Goal: Transaction & Acquisition: Purchase product/service

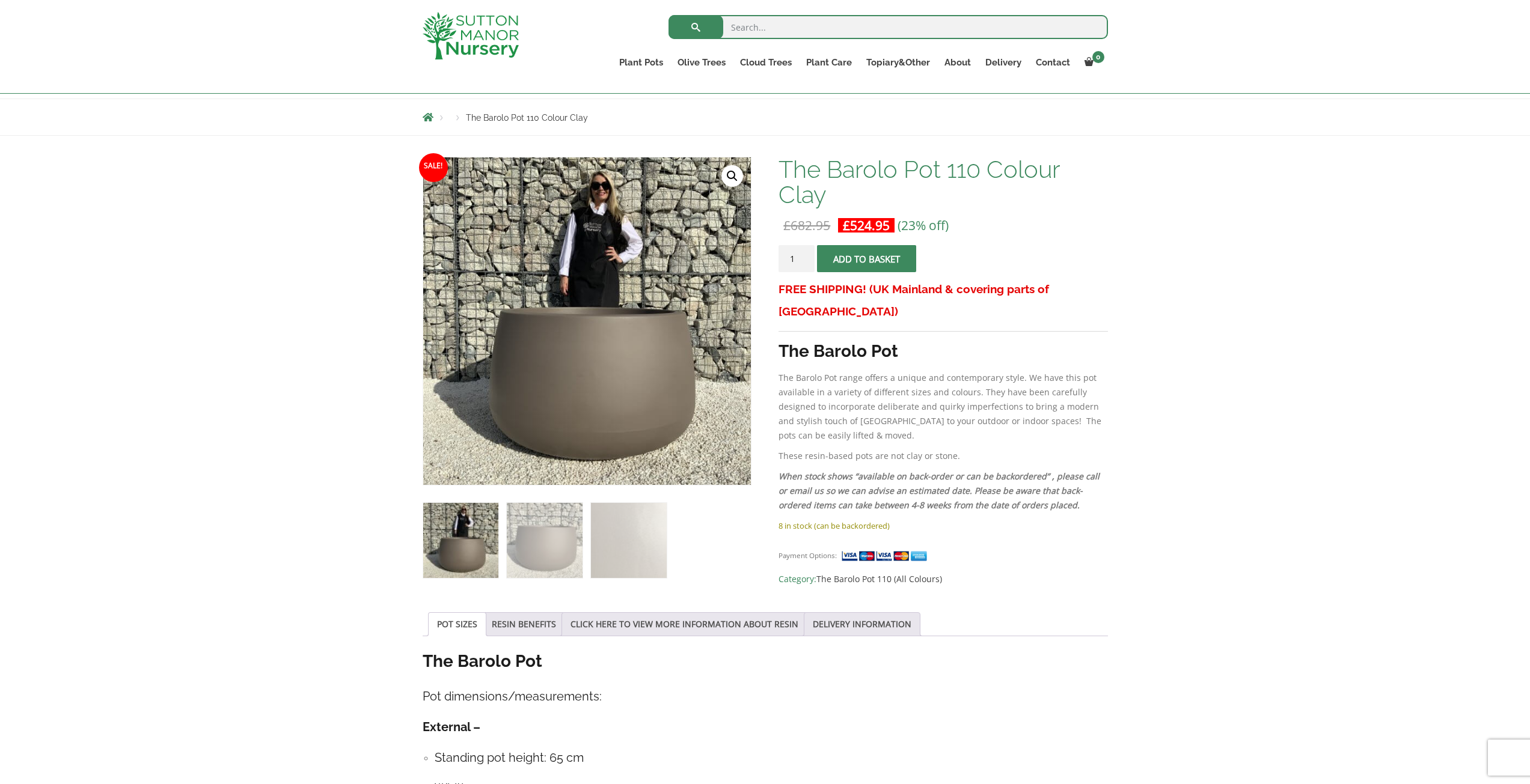
scroll to position [120, 0]
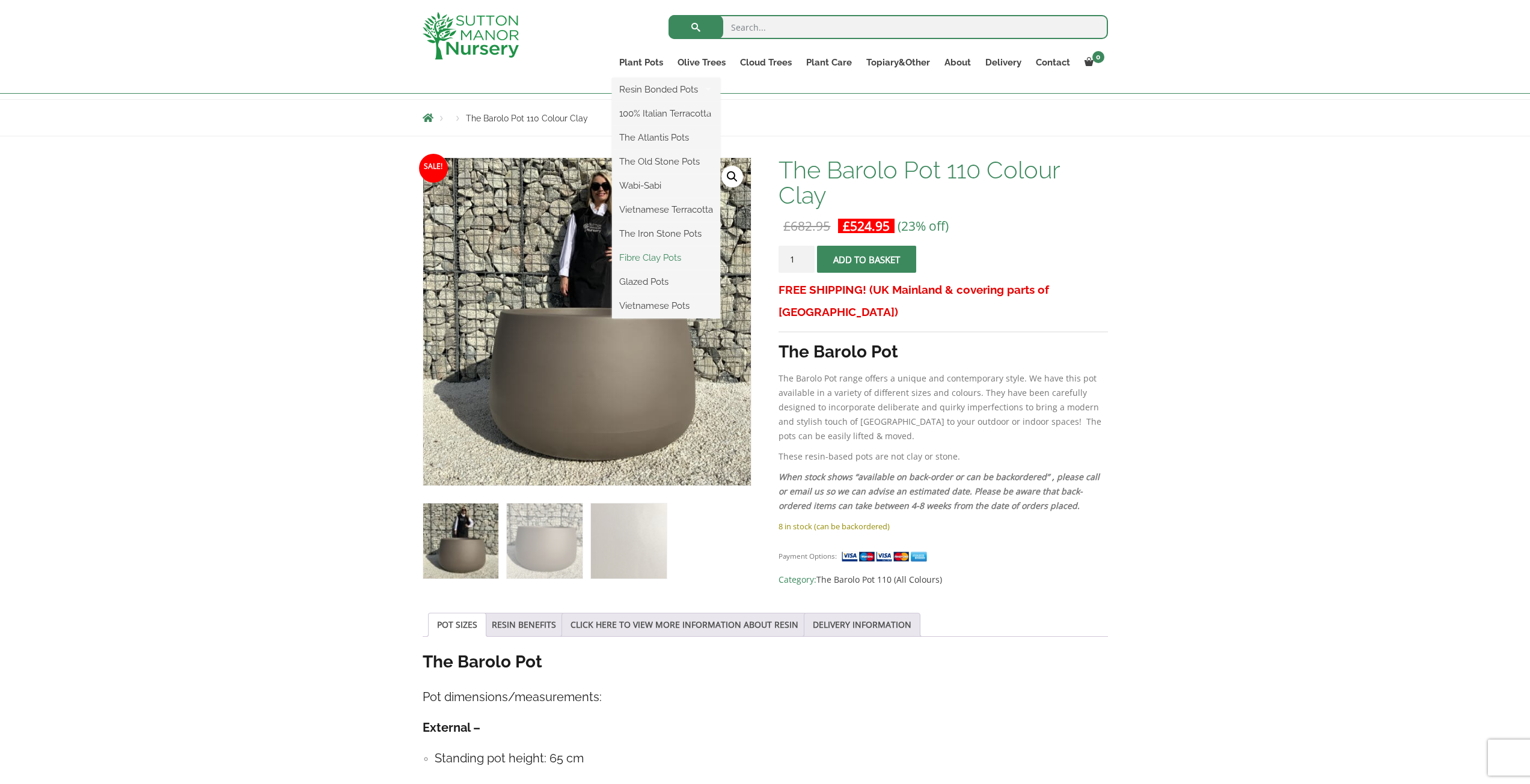
click at [656, 259] on link "Fibre Clay Pots" at bounding box center [666, 257] width 108 height 18
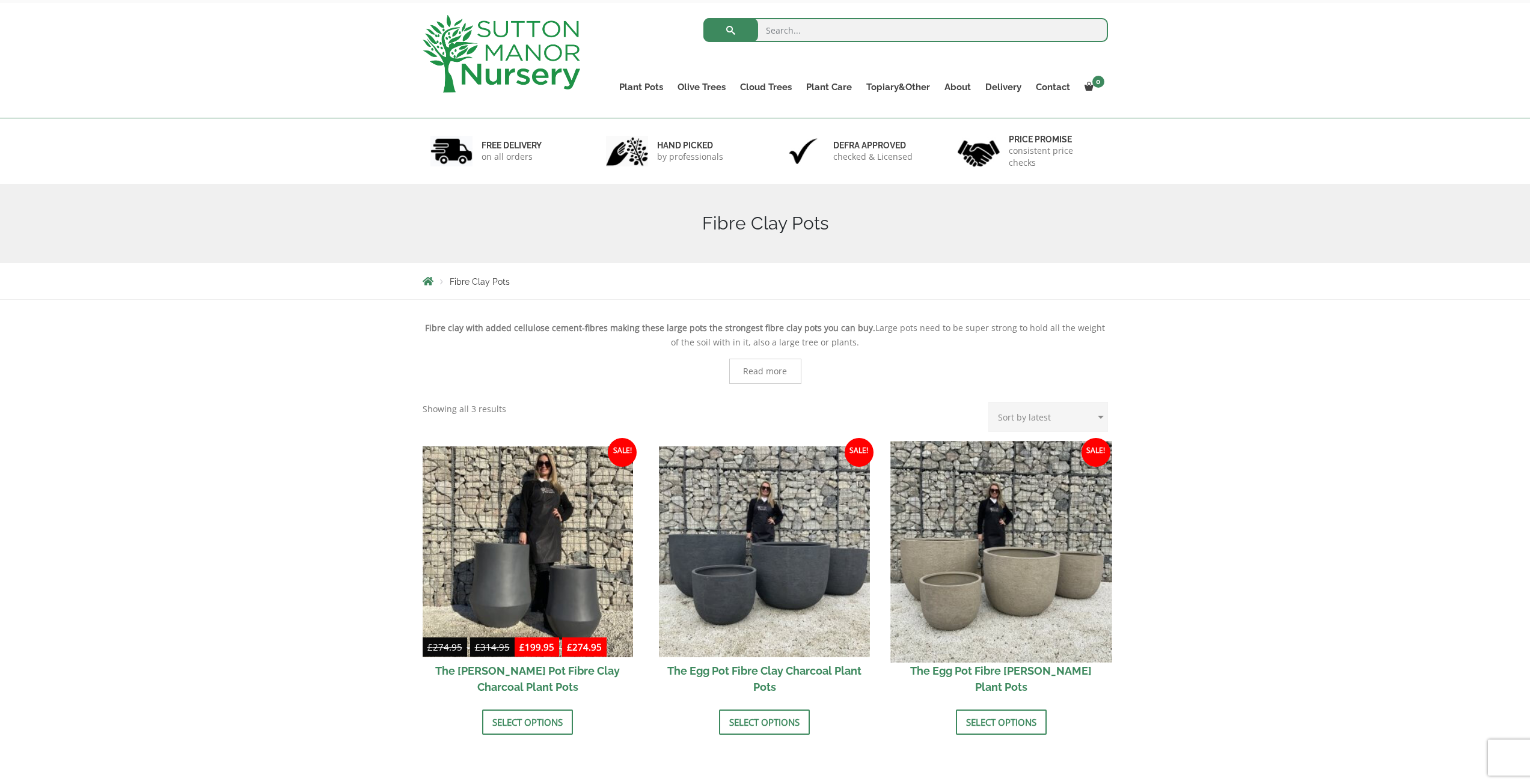
scroll to position [60, 0]
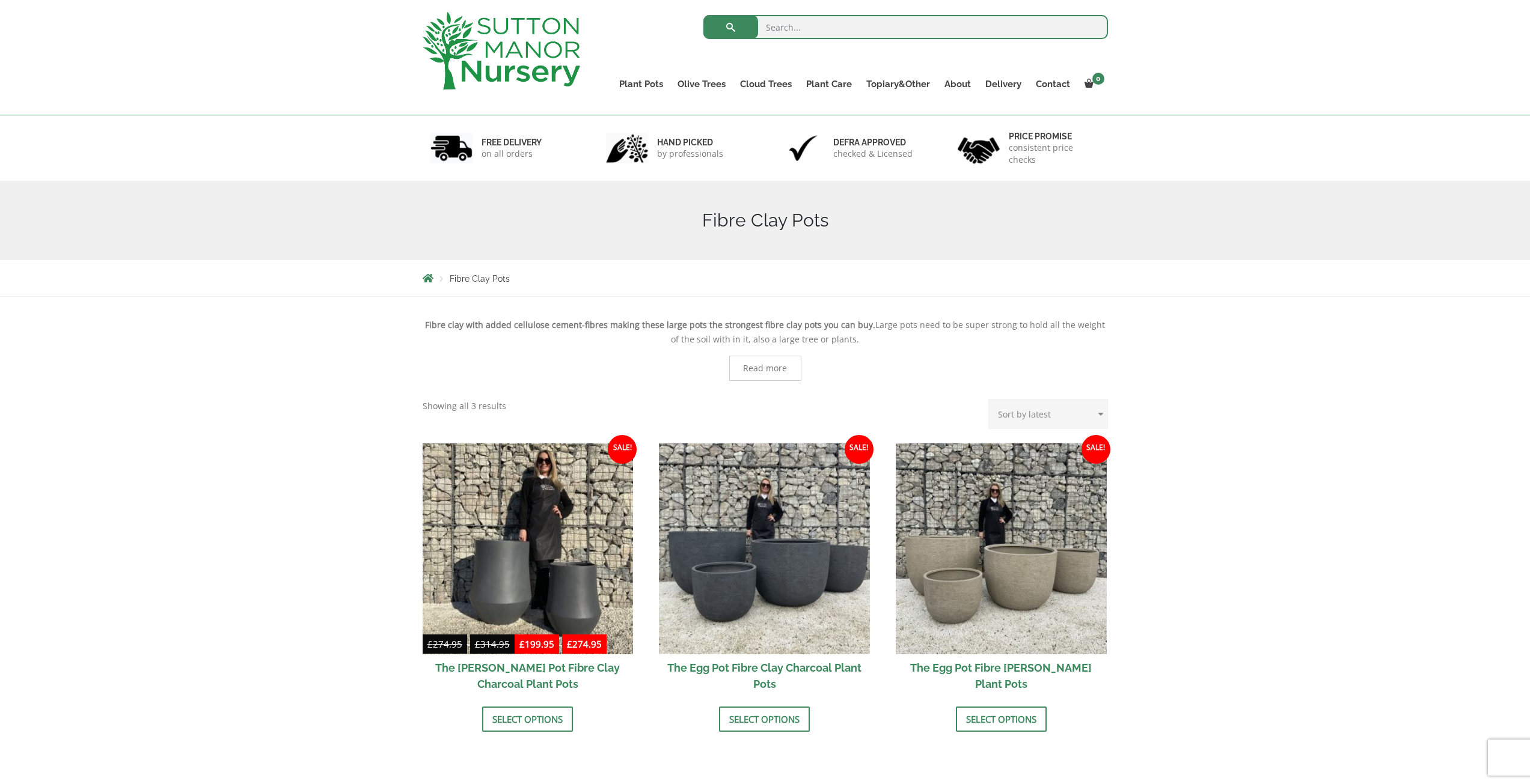
click at [1034, 419] on select "Sort by popularity Sort by latest Sort by price: low to high Sort by price: hig…" at bounding box center [1048, 414] width 120 height 30
select select "price"
click at [990, 399] on select "Sort by popularity Sort by latest Sort by price: low to high Sort by price: hig…" at bounding box center [1048, 414] width 120 height 30
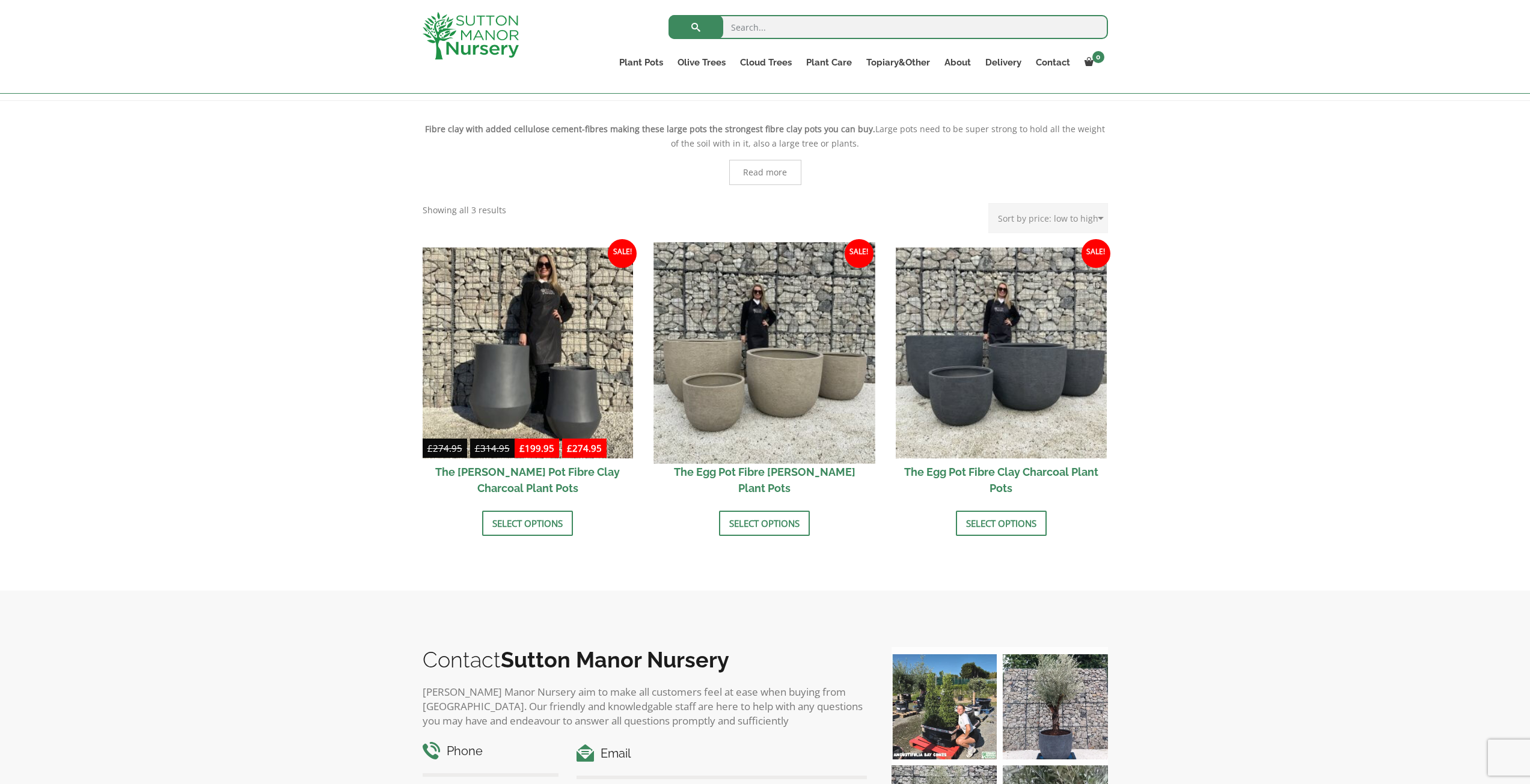
scroll to position [241, 0]
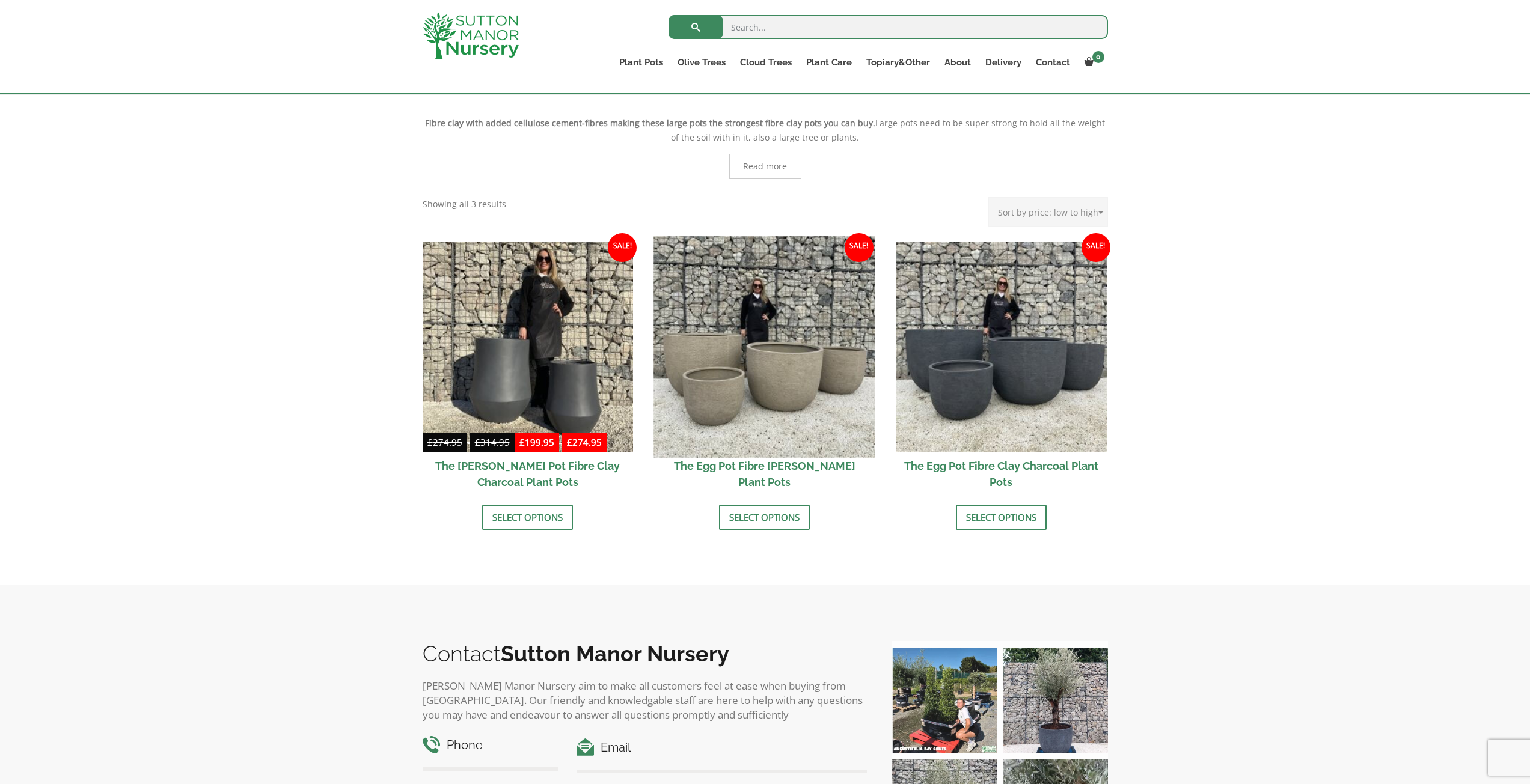
click at [817, 400] on img at bounding box center [765, 346] width 221 height 221
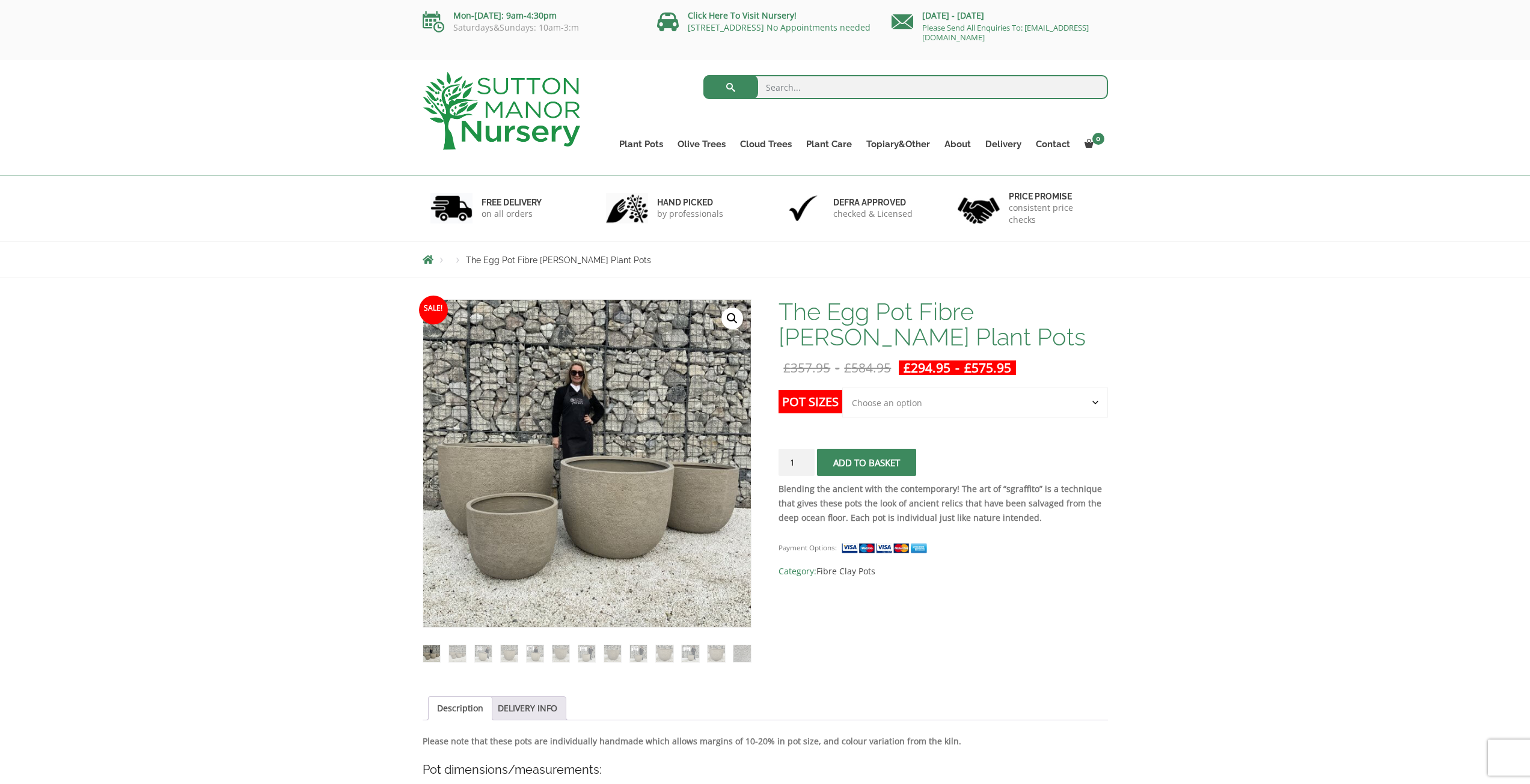
click at [938, 407] on select "Choose an option Click here to buy the 5th To Largest Pot In The Picture Click …" at bounding box center [974, 402] width 265 height 30
click at [476, 653] on img at bounding box center [483, 653] width 17 height 17
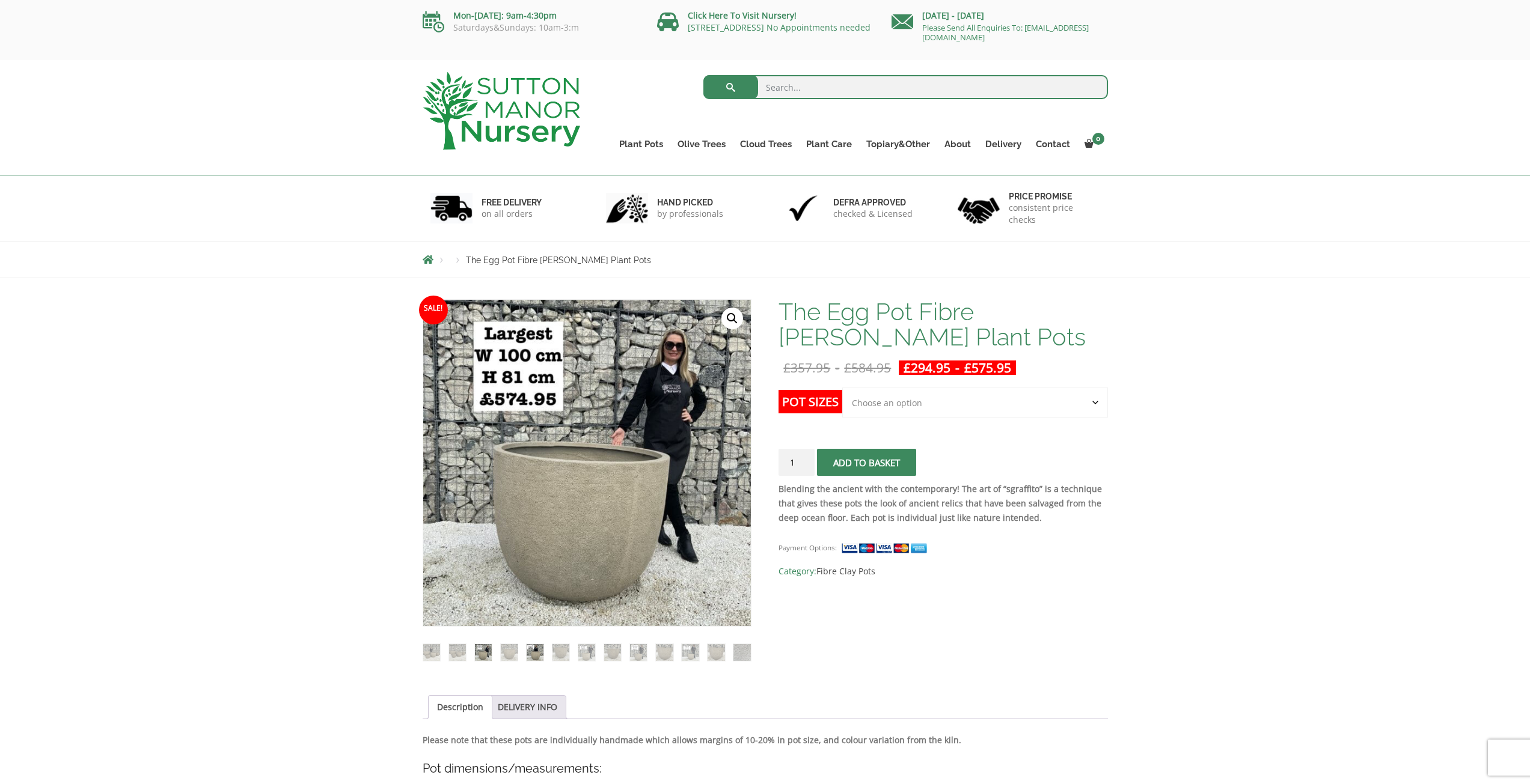
click at [531, 650] on img at bounding box center [534, 652] width 17 height 17
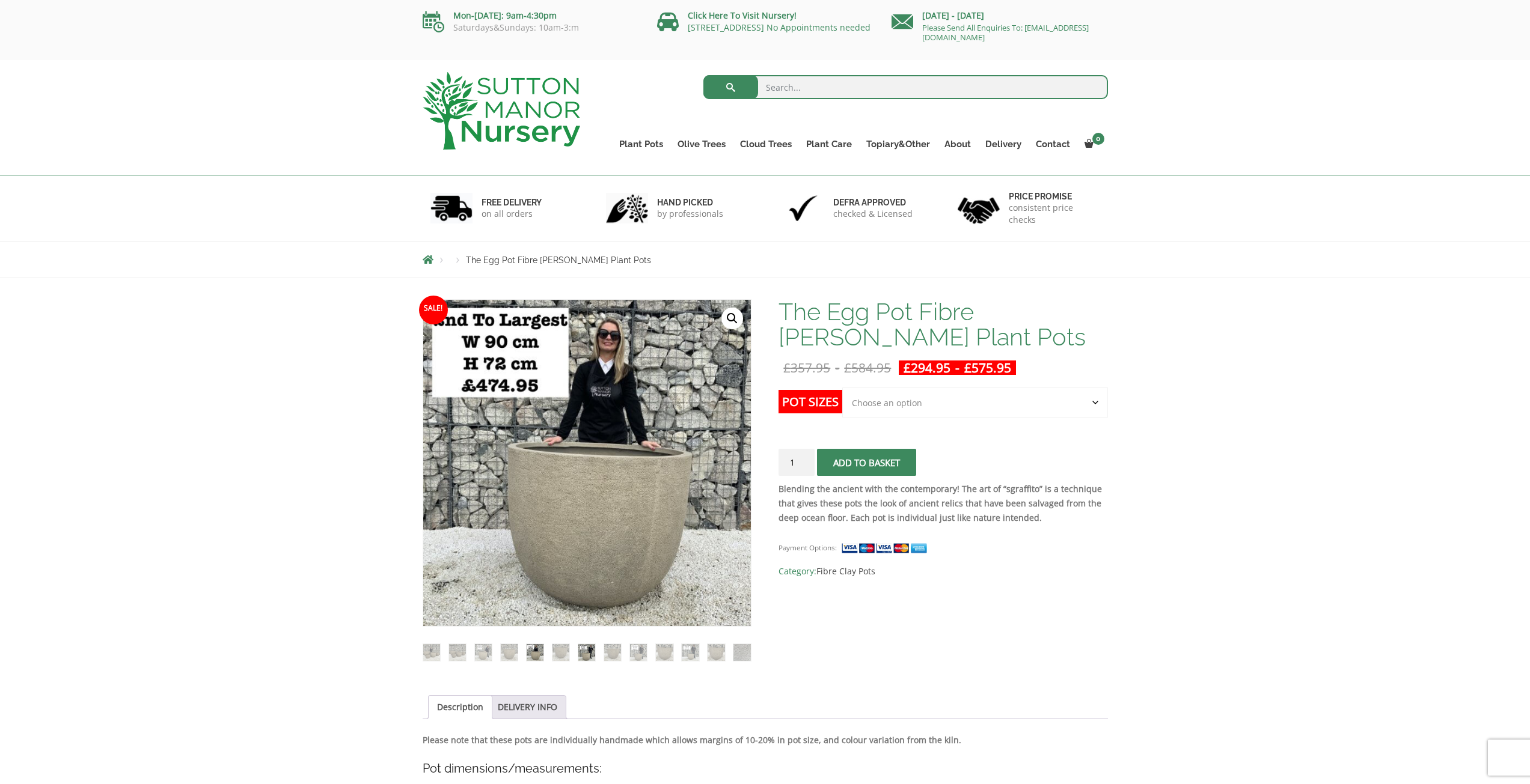
click at [582, 648] on img at bounding box center [586, 652] width 17 height 17
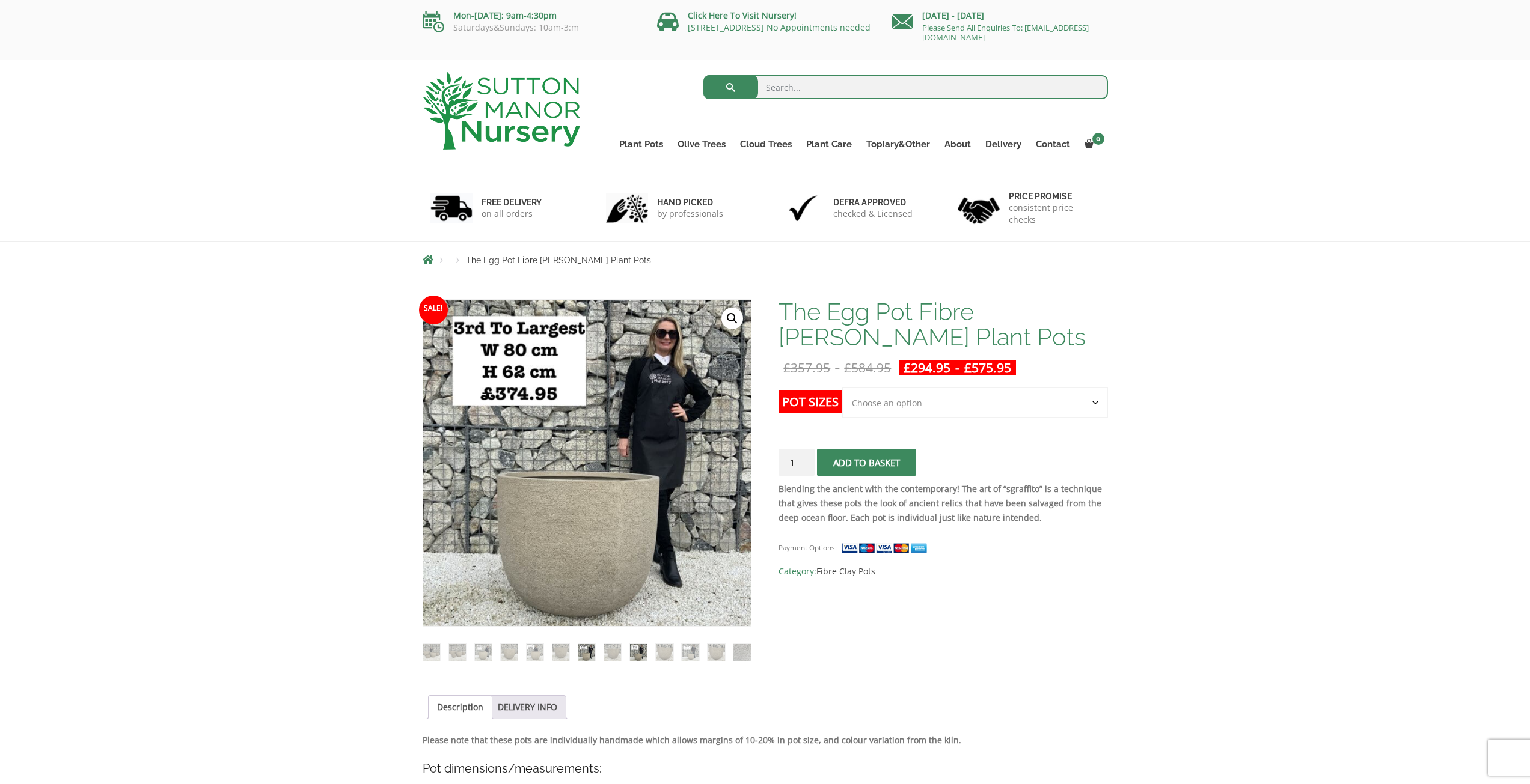
click at [637, 652] on img at bounding box center [638, 652] width 17 height 17
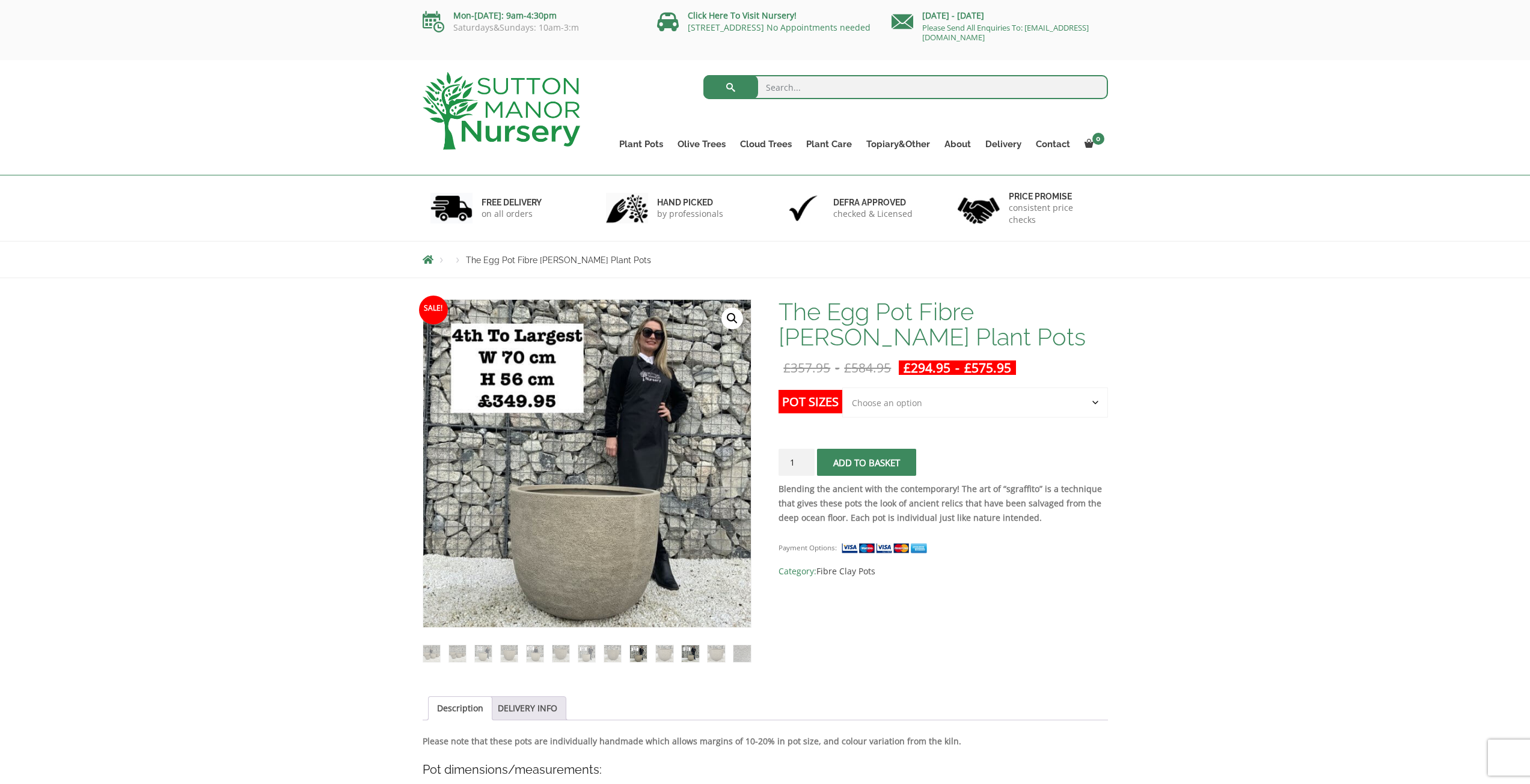
click at [690, 653] on img at bounding box center [690, 653] width 17 height 17
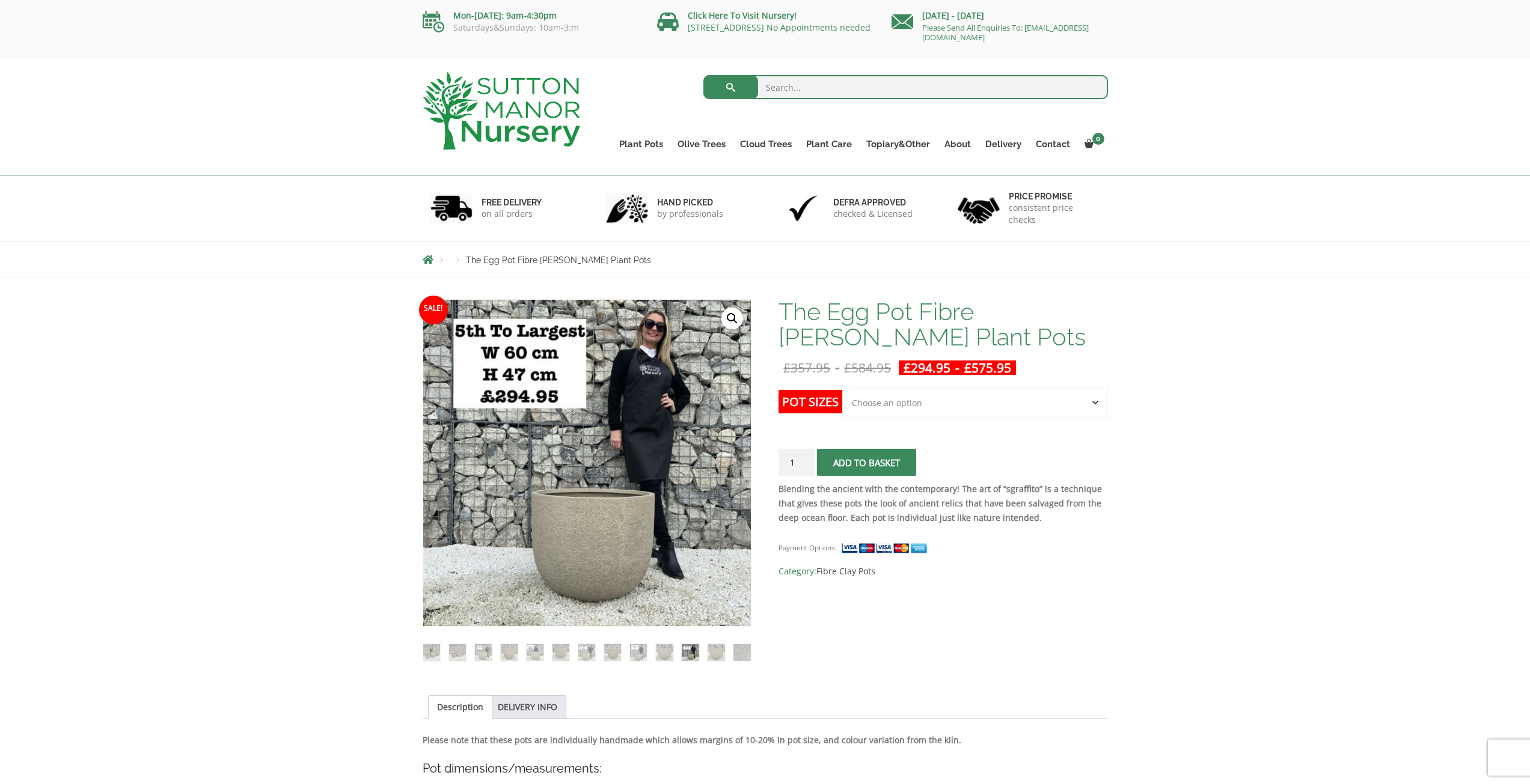
click at [1064, 574] on span "Category: Fibre Clay Pots" at bounding box center [943, 571] width 329 height 14
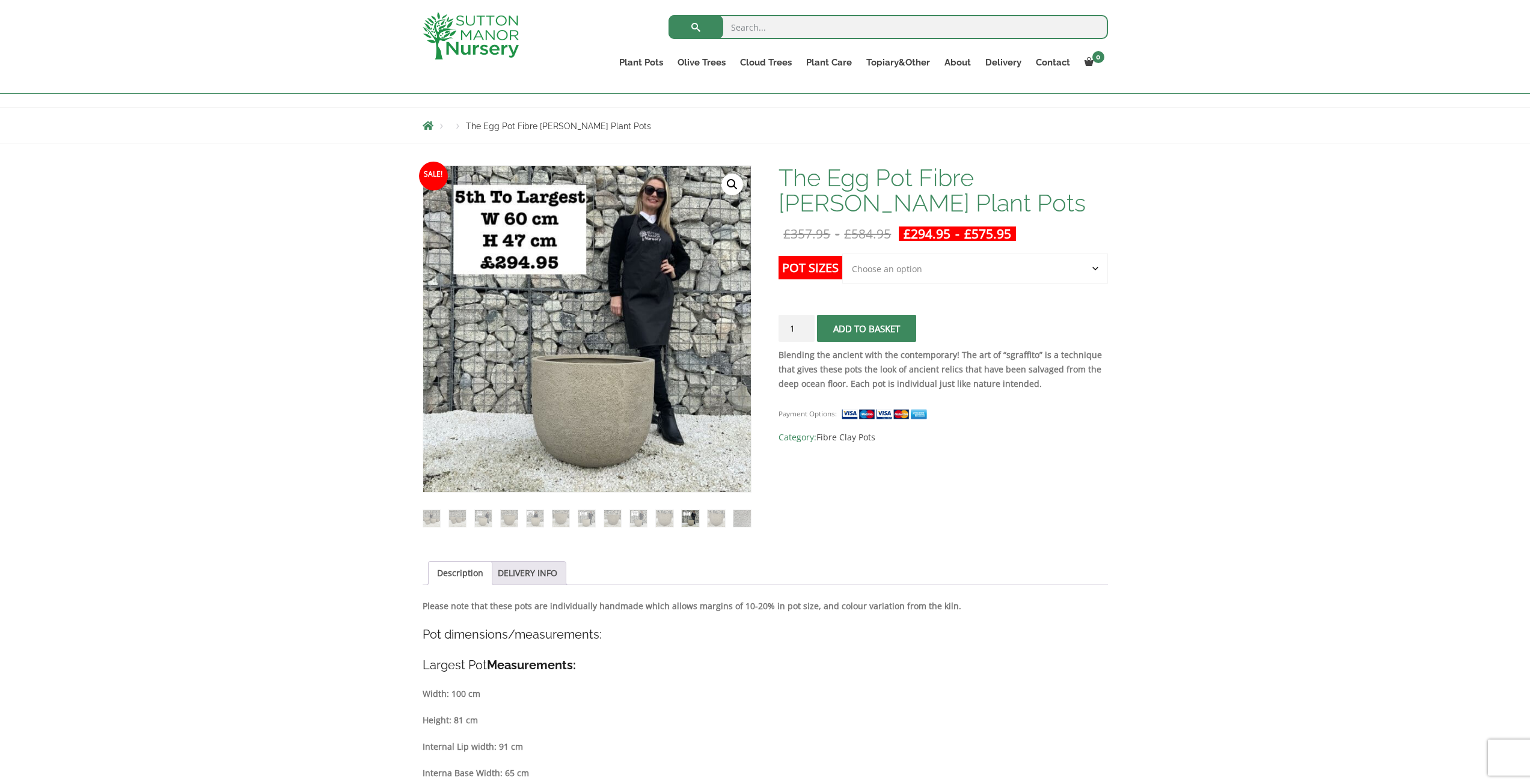
scroll to position [120, 0]
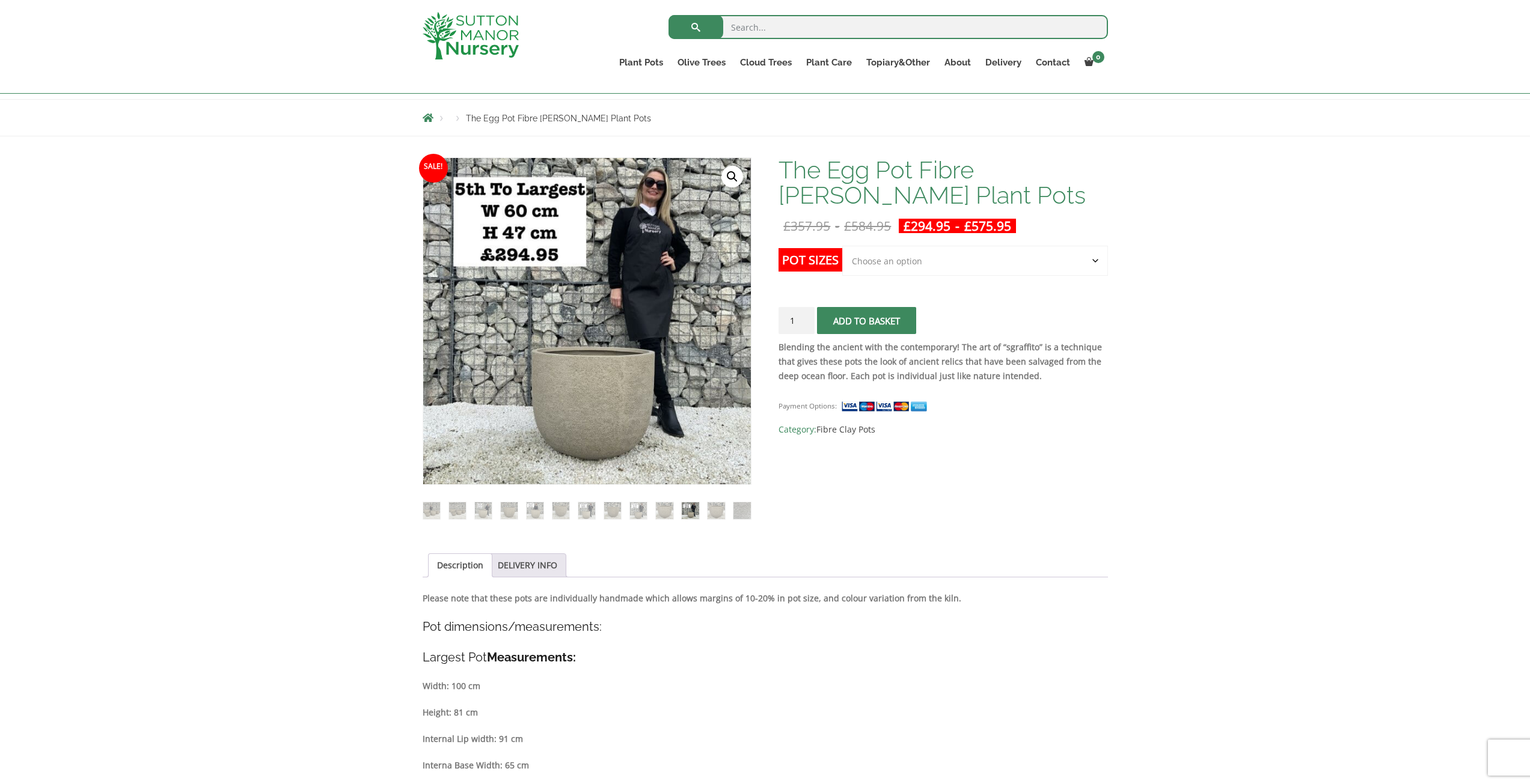
click at [867, 321] on span "submit" at bounding box center [867, 321] width 0 height 0
click at [926, 244] on div "The Egg Pot Fibre Clay Champagne Plant Pots £ 357.95 - £ 584.95 £ 294.95 - £ 57…" at bounding box center [943, 297] width 329 height 279
click at [929, 255] on select "Choose an option Click here to buy the 5th To Largest Pot In The Picture Click …" at bounding box center [974, 261] width 265 height 30
click at [842, 246] on select "Choose an option Click here to buy the 5th To Largest Pot In The Picture Click …" at bounding box center [974, 261] width 265 height 30
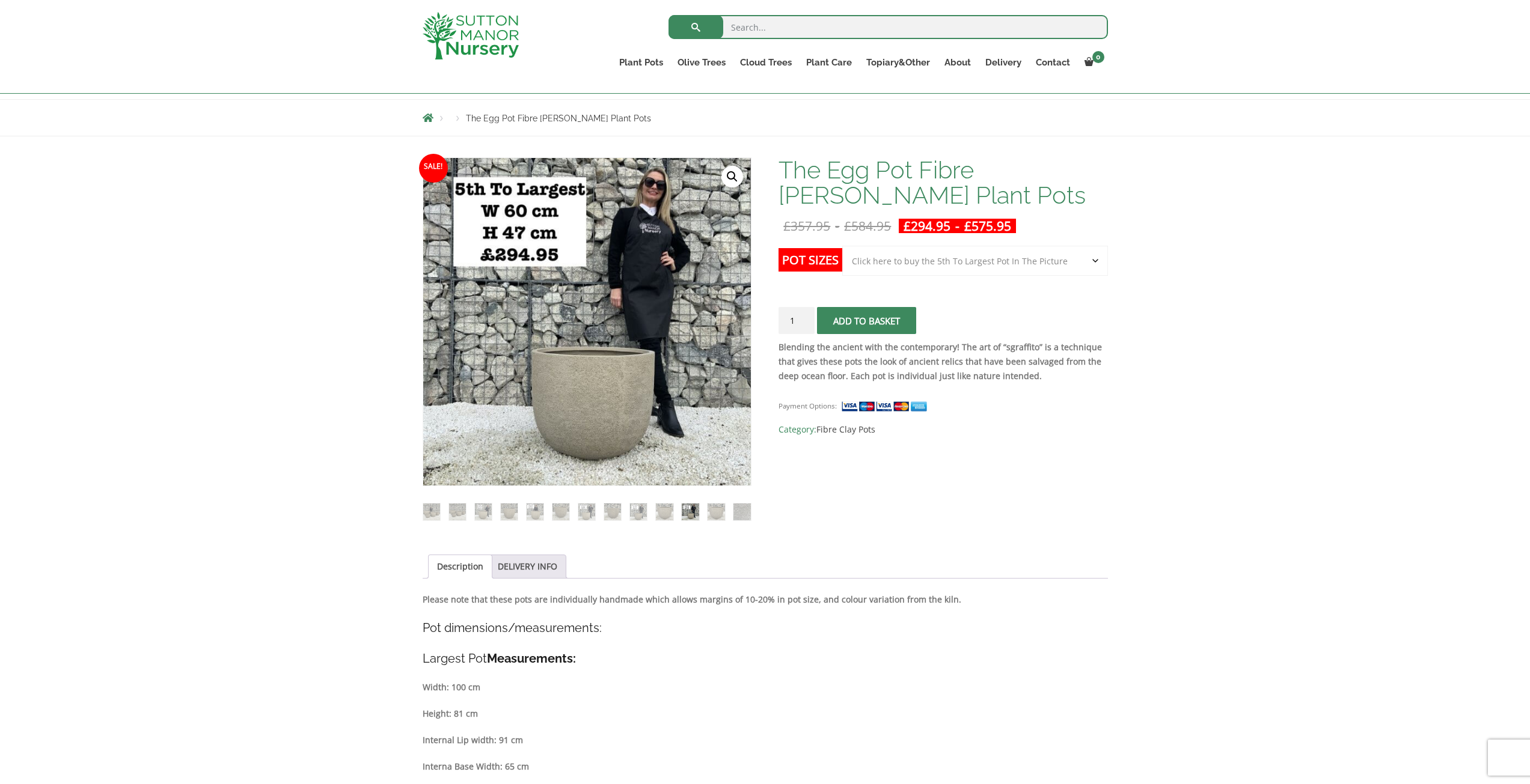
select select "Click here to buy the 5th To Largest Pot In The Picture"
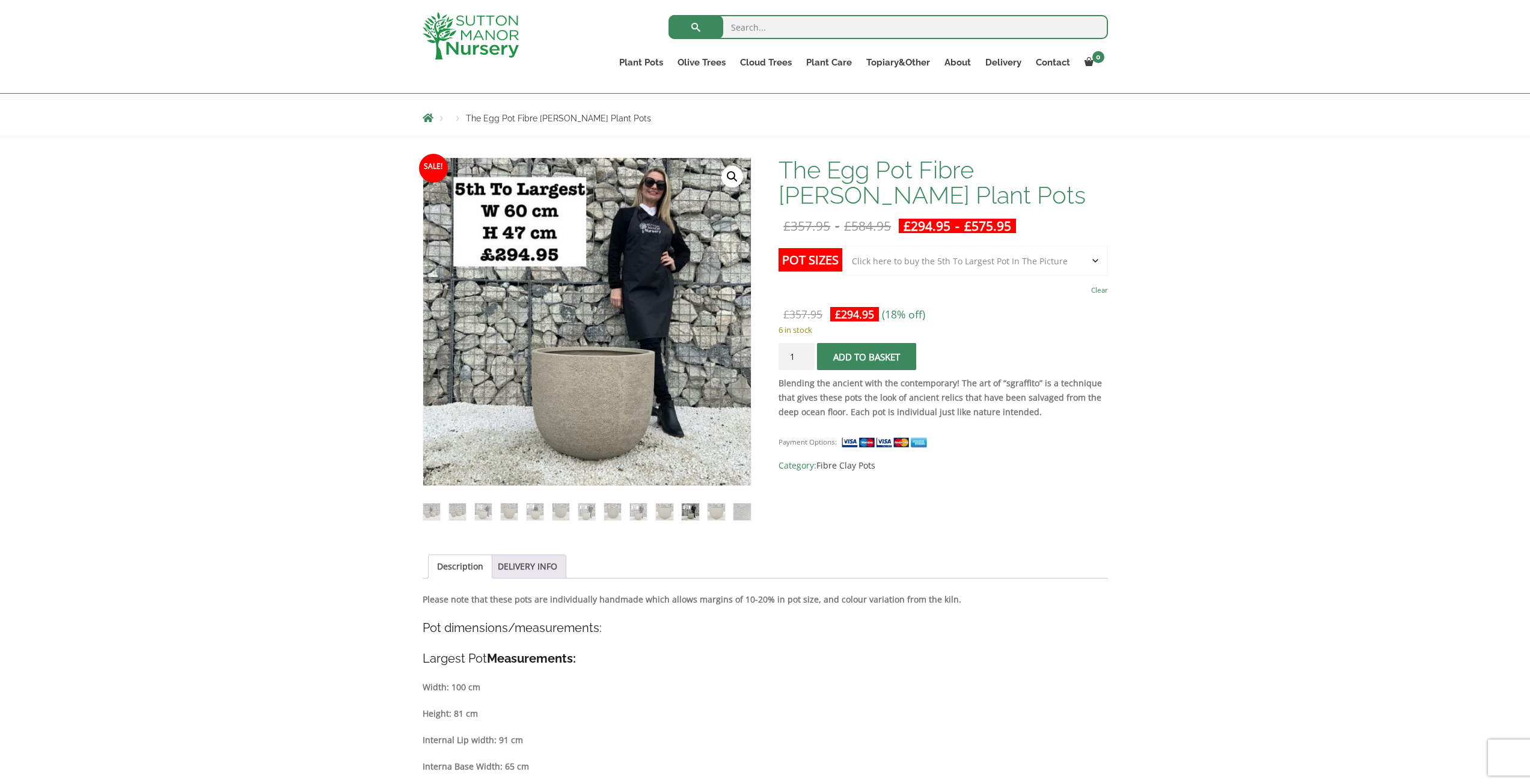
click at [849, 349] on button "Add to basket" at bounding box center [866, 357] width 99 height 27
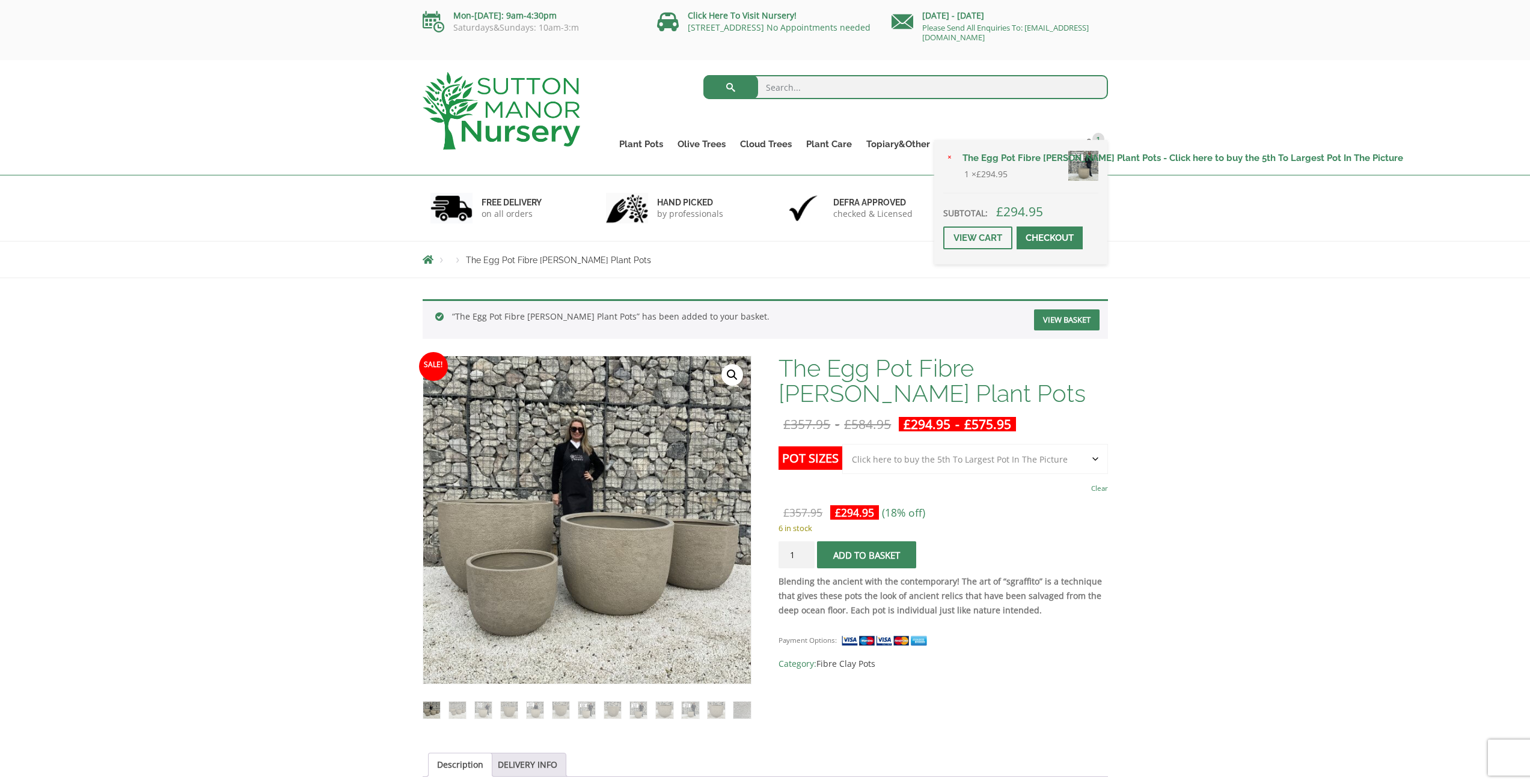
click at [1095, 146] on div "× The Egg Pot Fibre Clay Champagne Plant Pots - Click here to buy the 5th To La…" at bounding box center [1020, 203] width 173 height 125
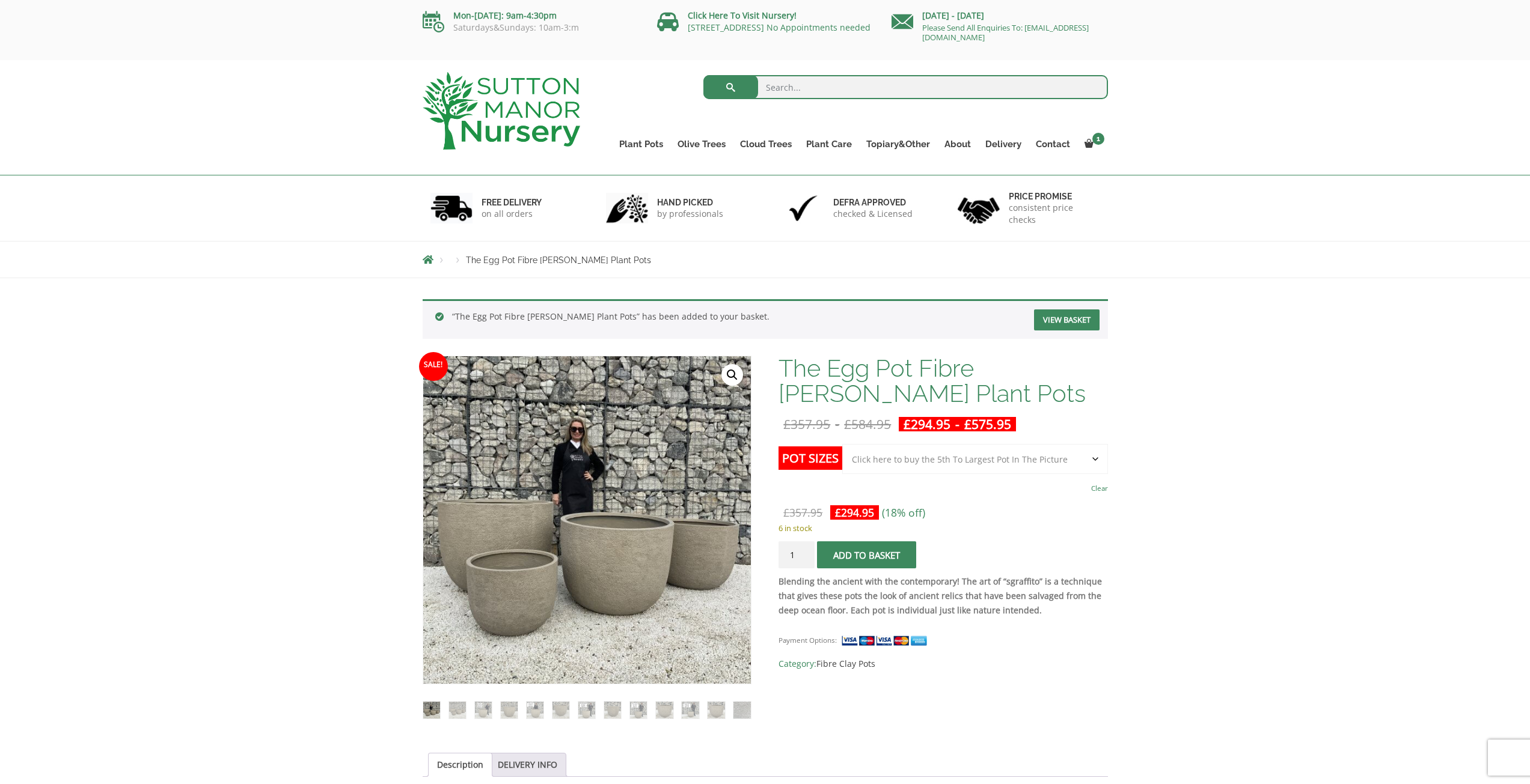
click at [1124, 112] on div "Search for: Plant Pots Resin Bonded Pots The Amalfi Pots The Milan Pots The Cap…" at bounding box center [765, 118] width 1530 height 115
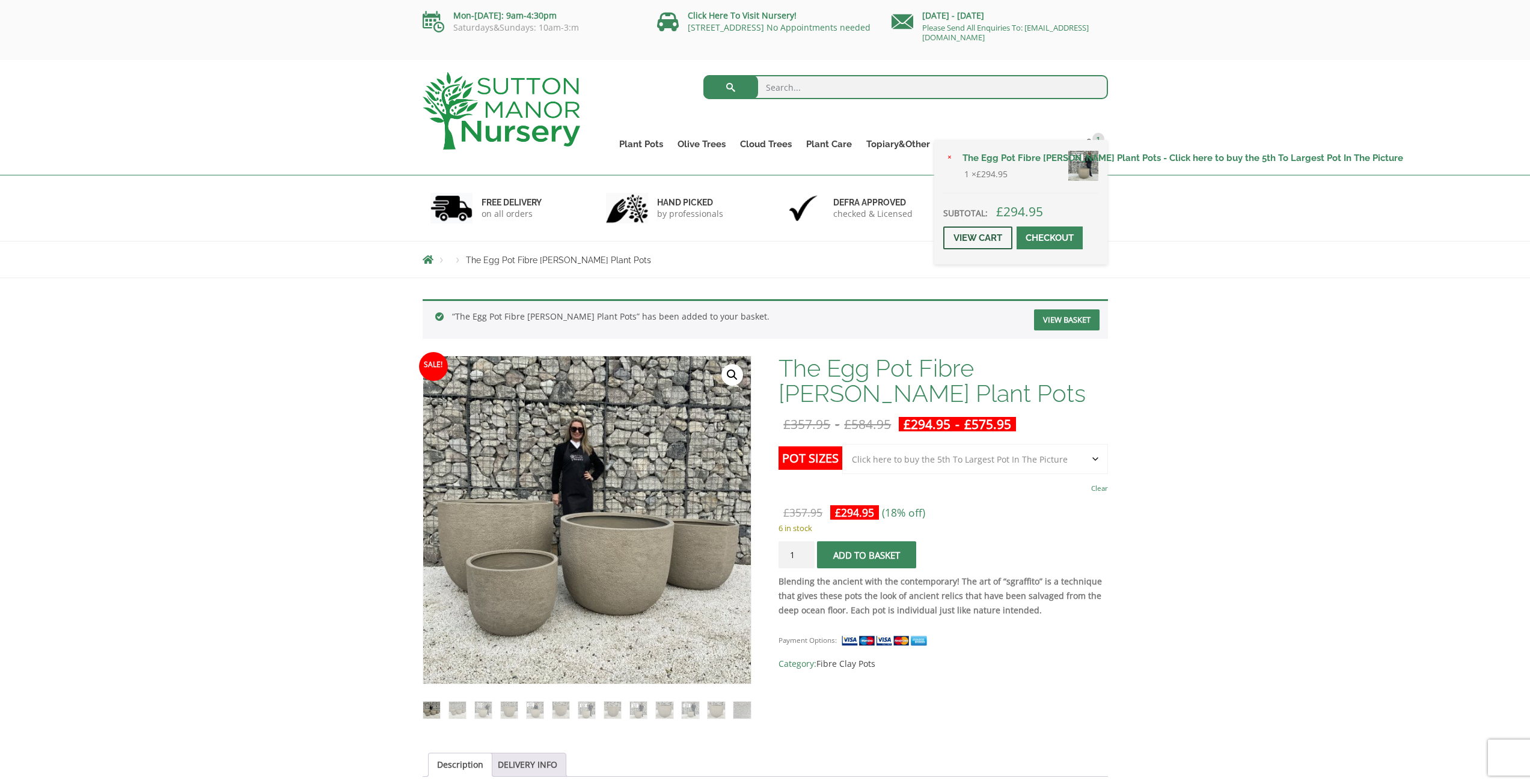
click at [984, 233] on link "View cart" at bounding box center [978, 237] width 69 height 23
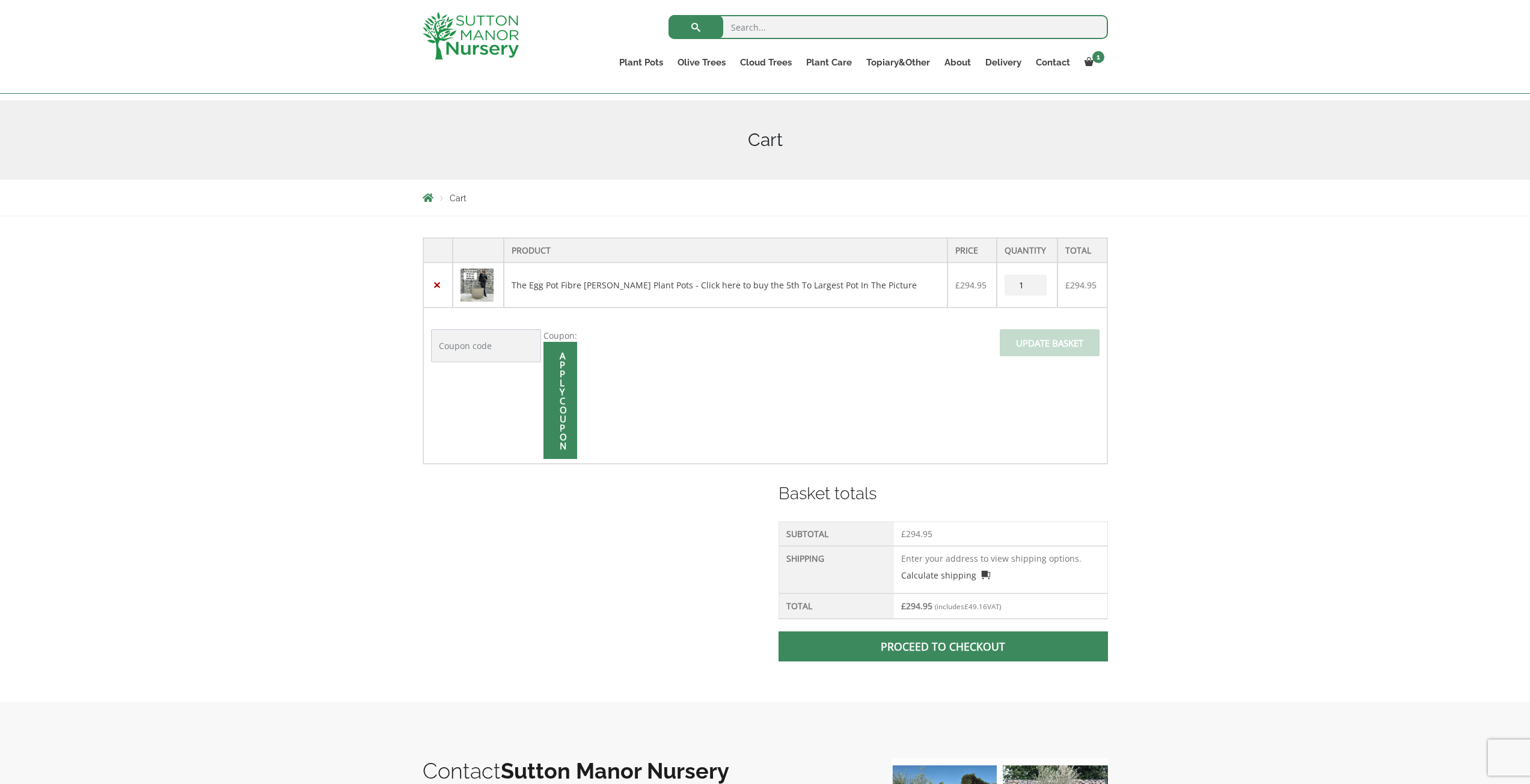
scroll to position [120, 0]
click at [1219, 448] on div "Product Price Quantity Total × The Egg Pot Fibre [PERSON_NAME] Plant Pots - Cli…" at bounding box center [765, 458] width 1530 height 486
click at [941, 573] on link "Calculate shipping" at bounding box center [945, 574] width 89 height 13
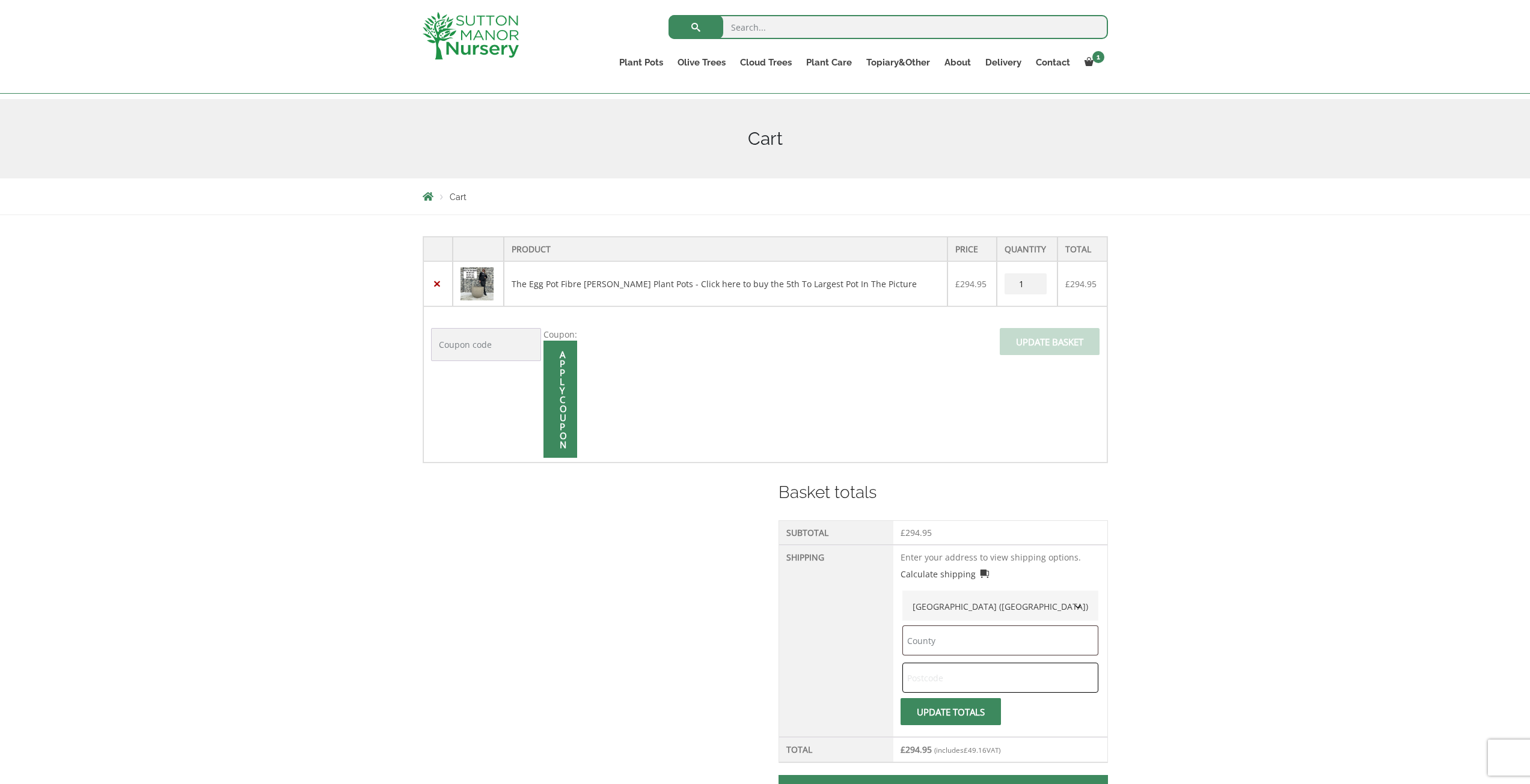
click at [935, 686] on input "text" at bounding box center [1001, 678] width 196 height 30
type input "SN6 7FP"
click at [950, 712] on span "submit" at bounding box center [950, 712] width 0 height 0
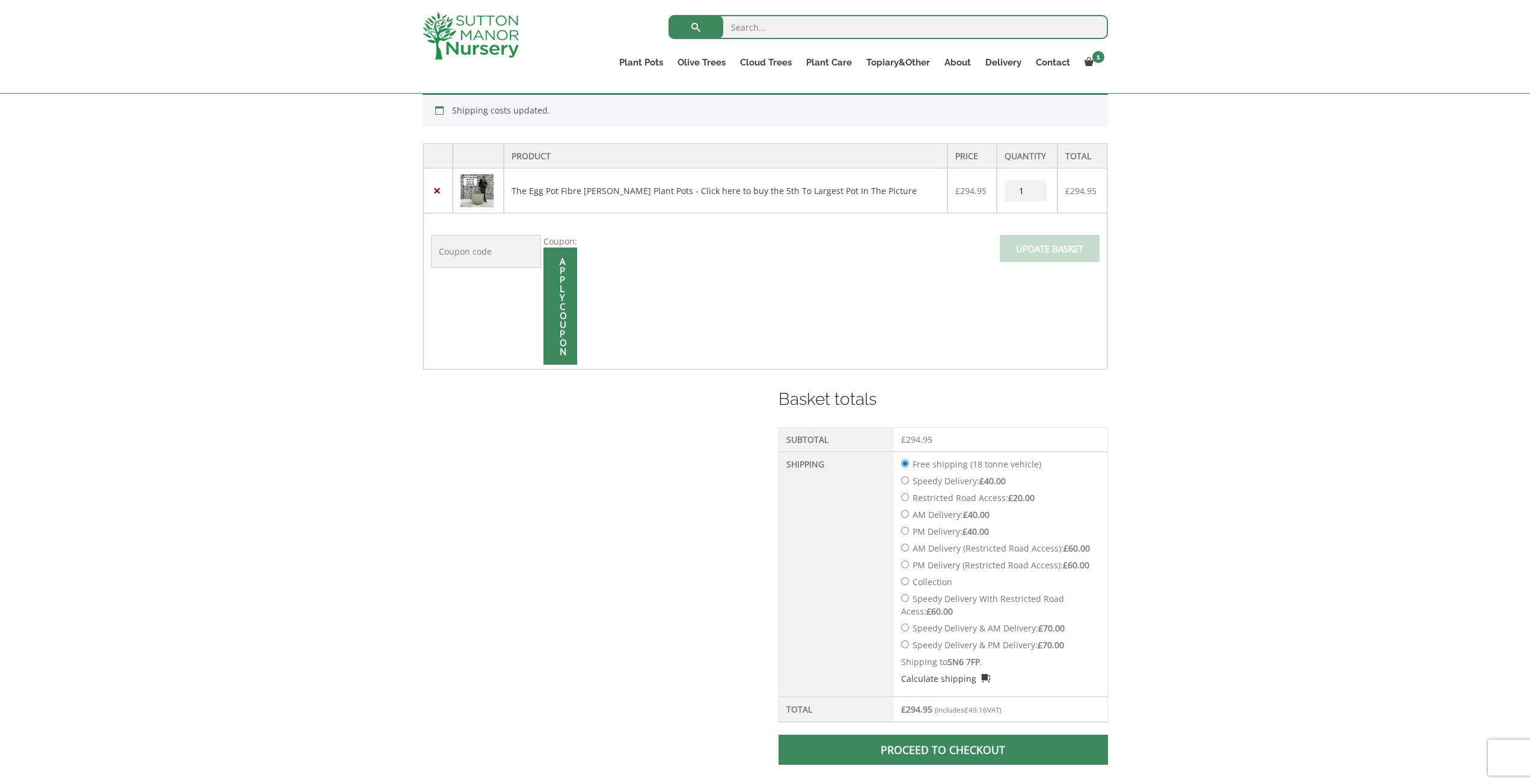
scroll to position [301, 0]
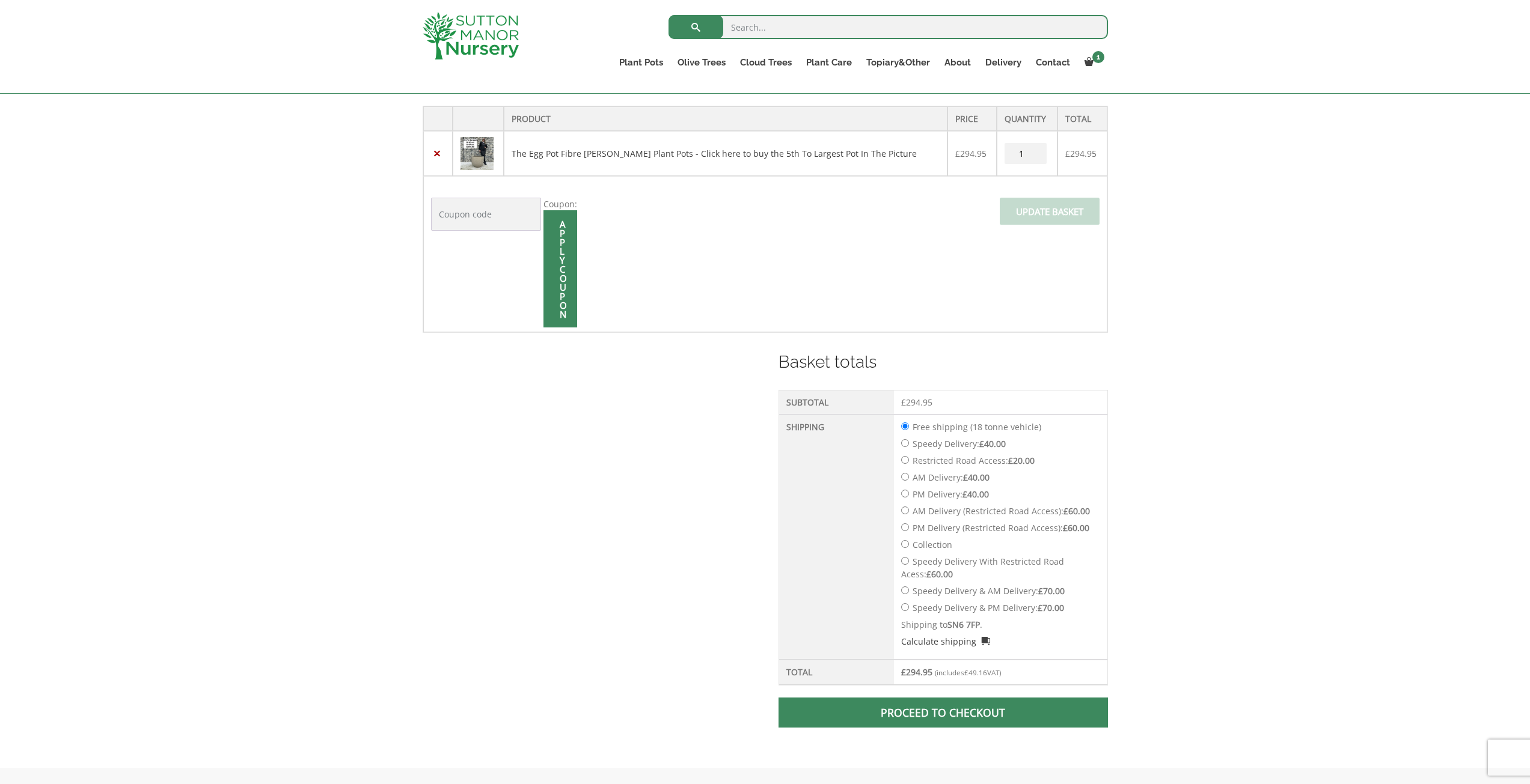
click at [905, 543] on input "Collection" at bounding box center [905, 544] width 8 height 8
radio input "true"
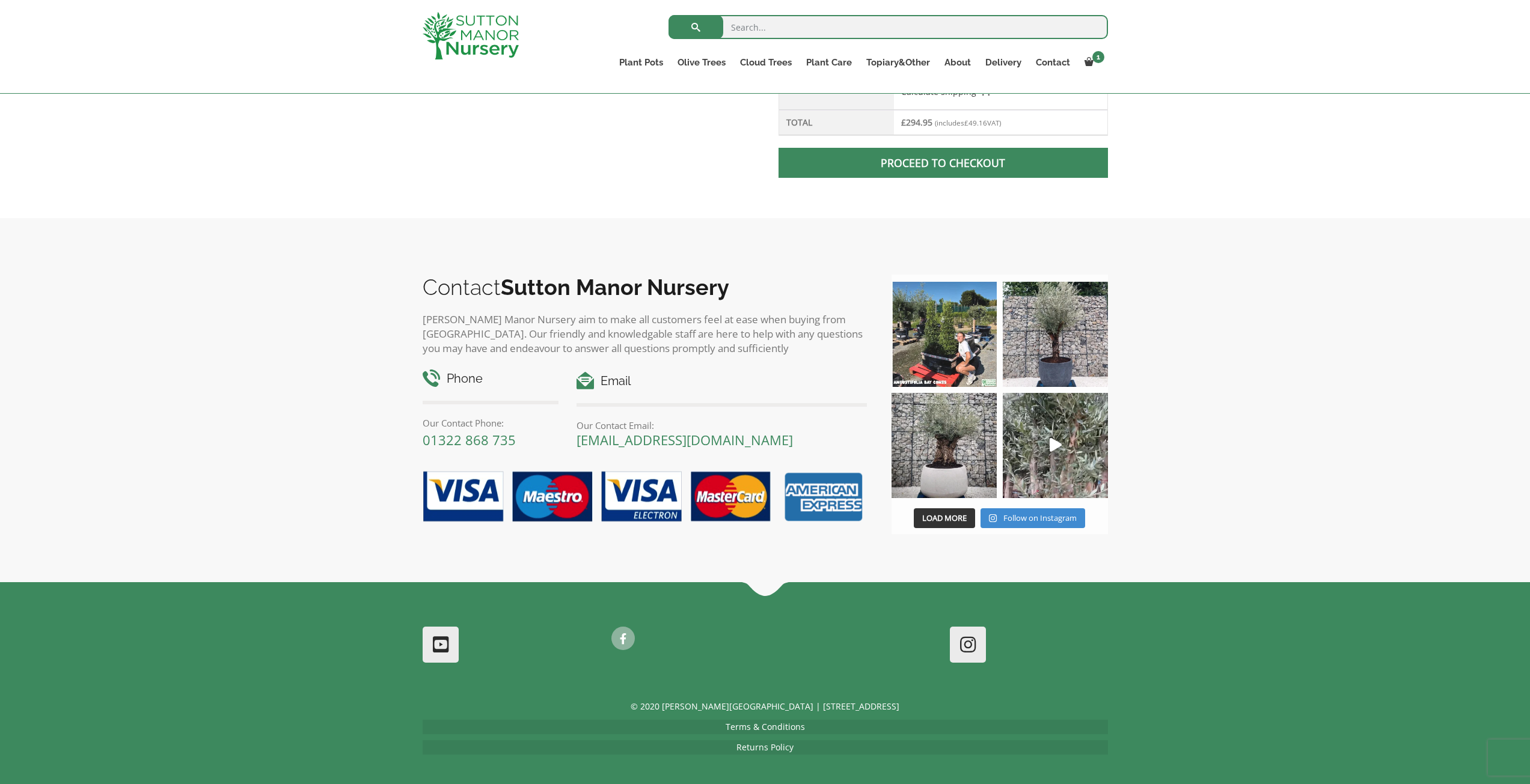
scroll to position [856, 0]
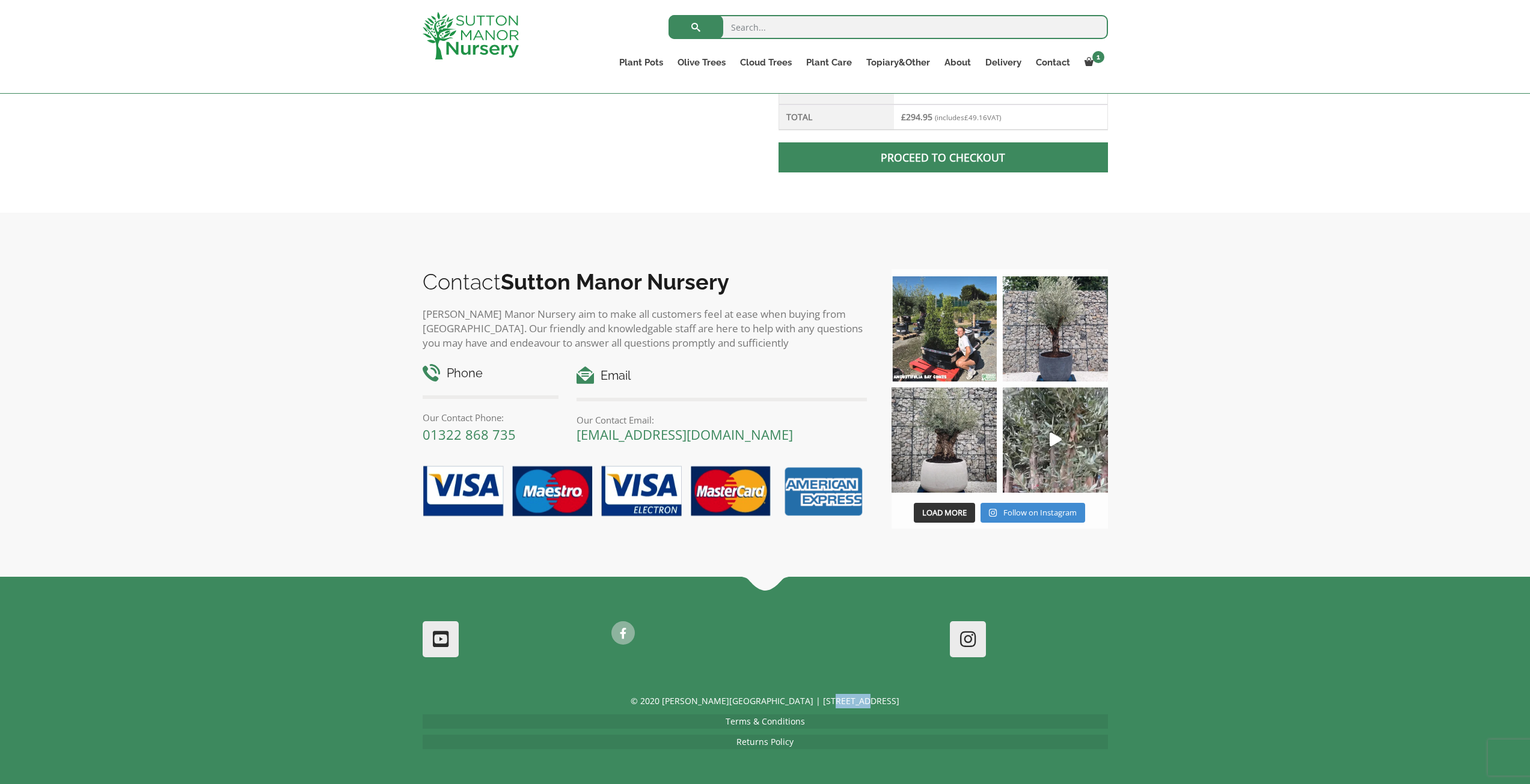
drag, startPoint x: 874, startPoint y: 700, endPoint x: 837, endPoint y: 700, distance: 37.0
click at [837, 700] on p "© 2020 [PERSON_NAME][GEOGRAPHIC_DATA] | [STREET_ADDRESS]" at bounding box center [765, 701] width 685 height 14
copy p "DA4 9HZ"
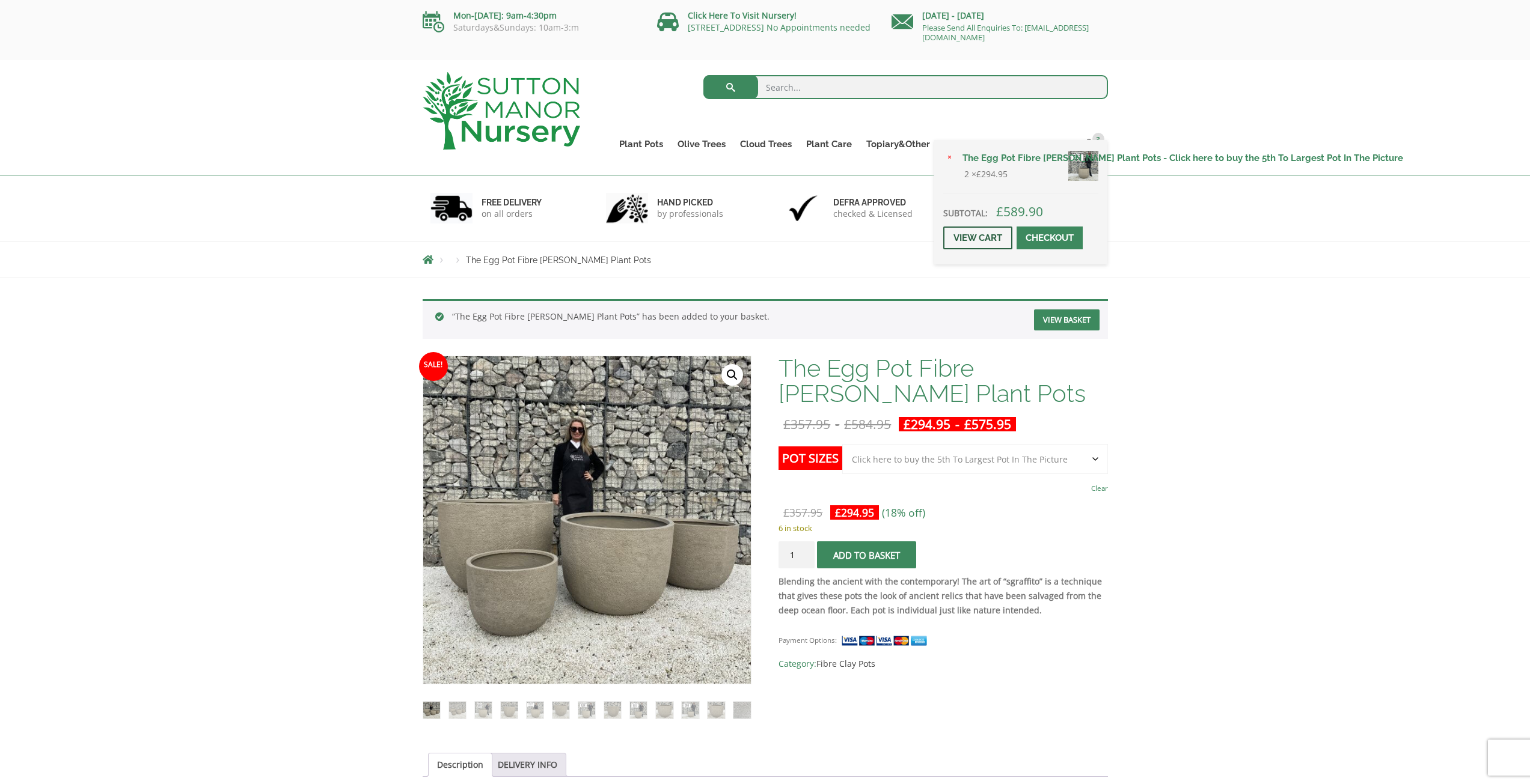
click at [993, 241] on link "View cart" at bounding box center [978, 237] width 69 height 23
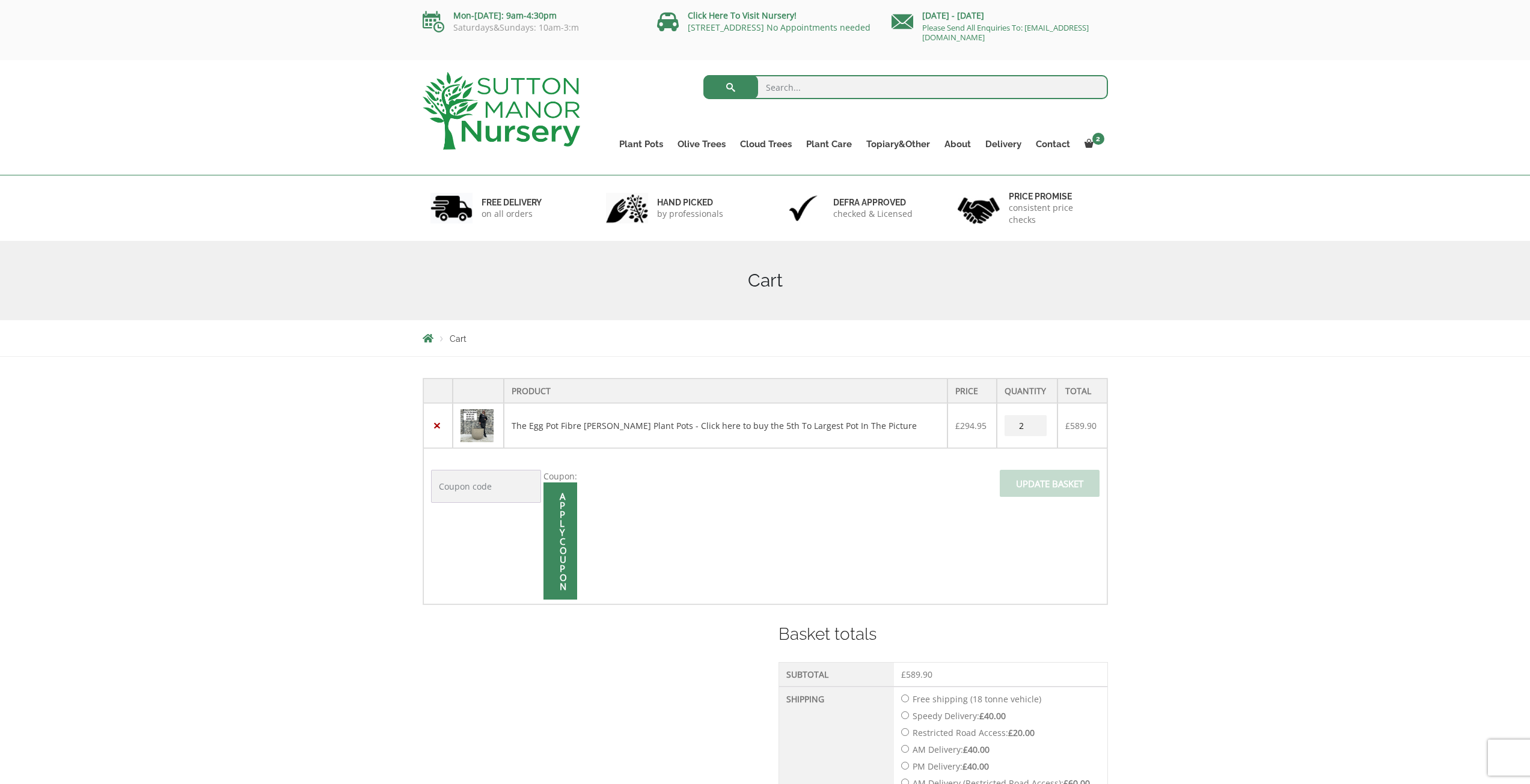
click at [1031, 427] on input "2" at bounding box center [1025, 425] width 42 height 21
type input "1"
click at [1036, 429] on input "1" at bounding box center [1025, 425] width 42 height 21
click at [1079, 480] on span "Update basket" at bounding box center [1049, 487] width 99 height 35
